Goal: Navigation & Orientation: Find specific page/section

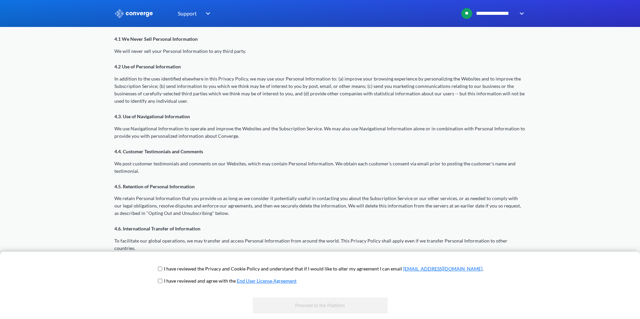
scroll to position [540, 0]
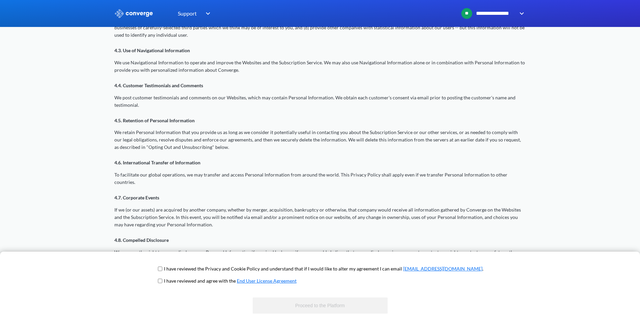
drag, startPoint x: 206, startPoint y: 269, endPoint x: 201, endPoint y: 278, distance: 11.0
click at [206, 270] on p "I have reviewed the Privacy and Cookie Policy and understand that if I would li…" at bounding box center [323, 268] width 319 height 7
click at [187, 282] on span "I have reviewed and agree with the End User License Agreement" at bounding box center [320, 284] width 327 height 12
click at [162, 281] on input "checkbox" at bounding box center [160, 281] width 4 height 5
checkbox input "true"
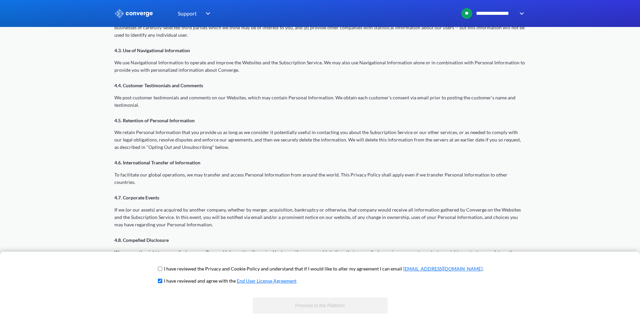
click at [162, 269] on input "checkbox" at bounding box center [160, 268] width 4 height 5
checkbox input "true"
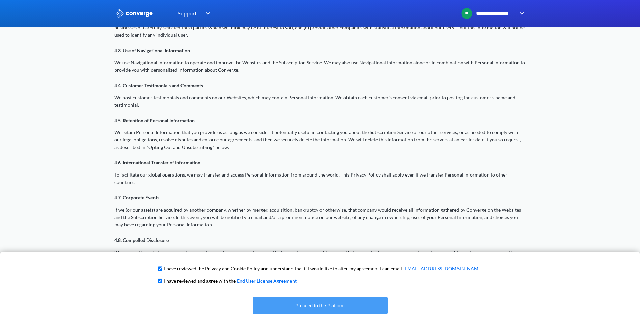
click at [292, 305] on button "Proceed to the Platform" at bounding box center [320, 306] width 135 height 16
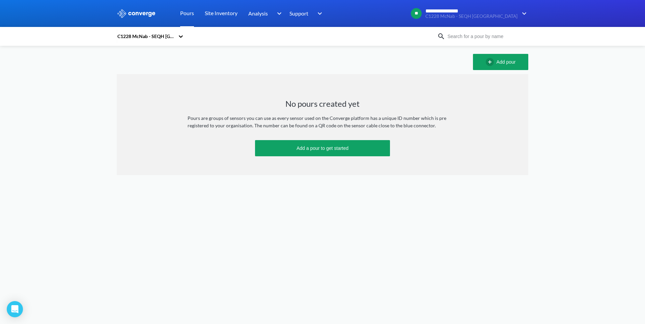
click at [186, 11] on link "Pours" at bounding box center [187, 13] width 14 height 27
drag, startPoint x: 544, startPoint y: 167, endPoint x: 477, endPoint y: 25, distance: 156.8
click at [543, 165] on div "**********" at bounding box center [322, 87] width 645 height 175
